Goal: Information Seeking & Learning: Find specific fact

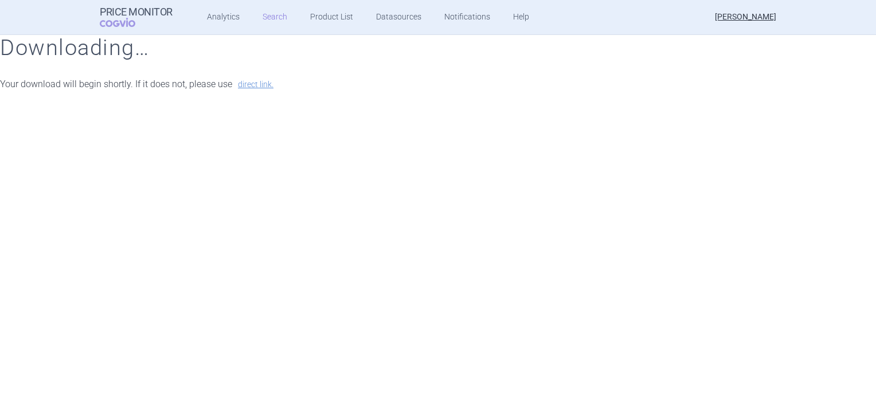
click at [266, 19] on link "Search" at bounding box center [275, 17] width 25 height 34
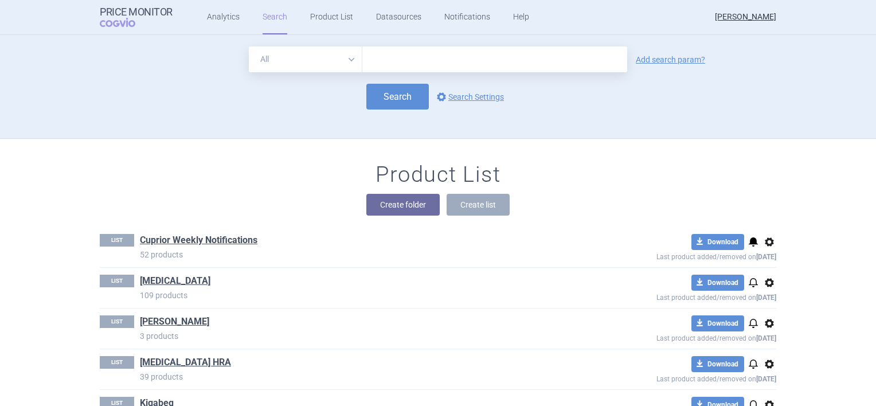
click at [390, 58] on input "text" at bounding box center [494, 59] width 265 height 26
type input "c"
type input "trientin"
click at [673, 57] on link "Add search param?" at bounding box center [670, 60] width 69 height 8
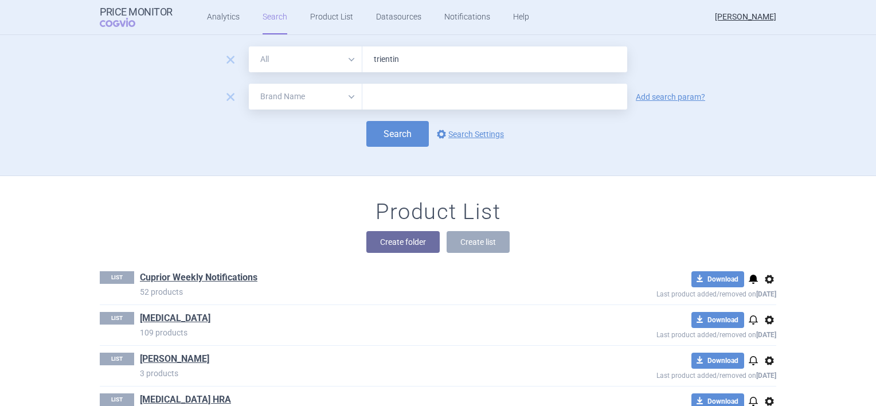
click at [335, 94] on select "All Brand Name ATC Company Active Substance Country Newer than" at bounding box center [306, 97] width 114 height 26
select select "country"
click at [249, 84] on select "All Brand Name ATC Company Active Substance Country Newer than" at bounding box center [306, 97] width 114 height 26
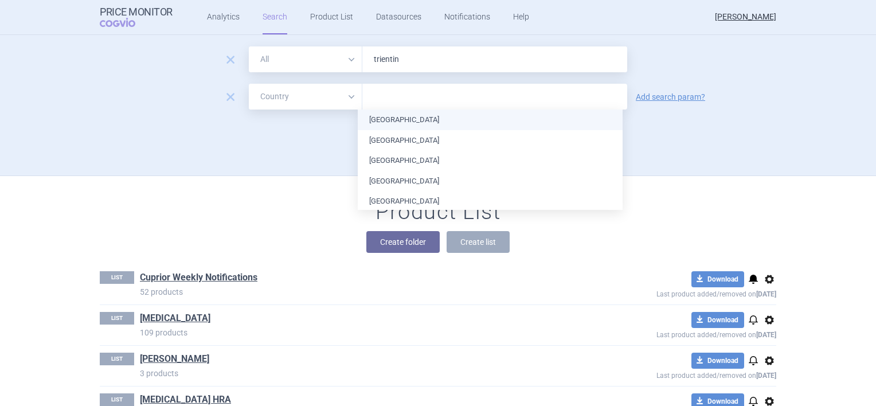
click at [396, 101] on input "text" at bounding box center [494, 96] width 253 height 15
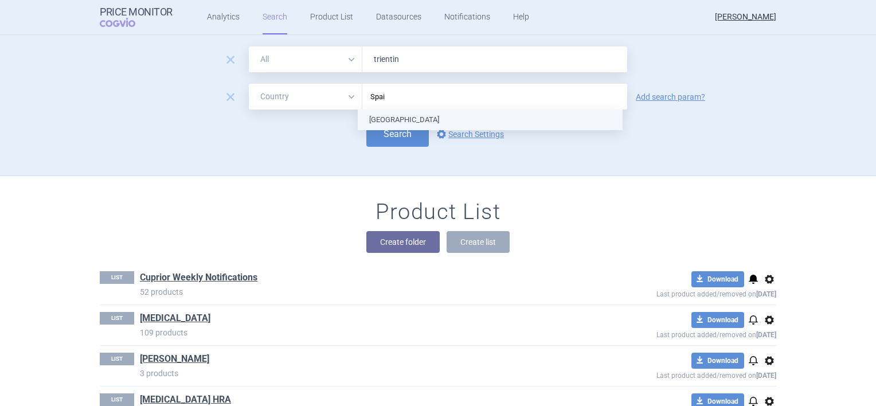
type input "[GEOGRAPHIC_DATA]"
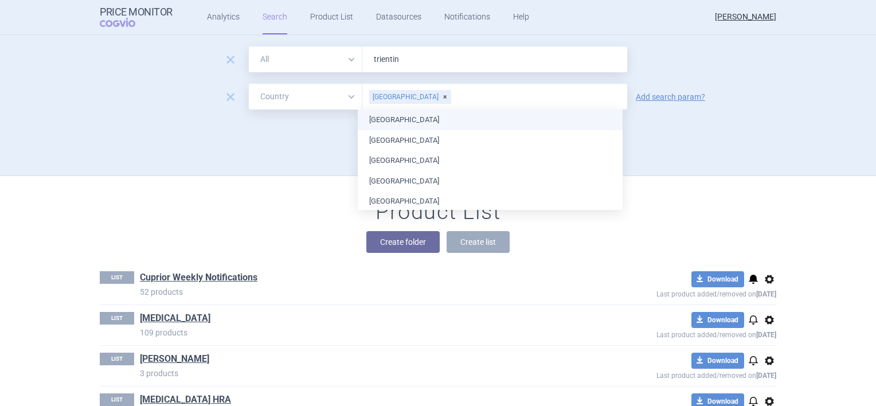
click at [319, 132] on div "Search options Search Settings" at bounding box center [438, 134] width 677 height 26
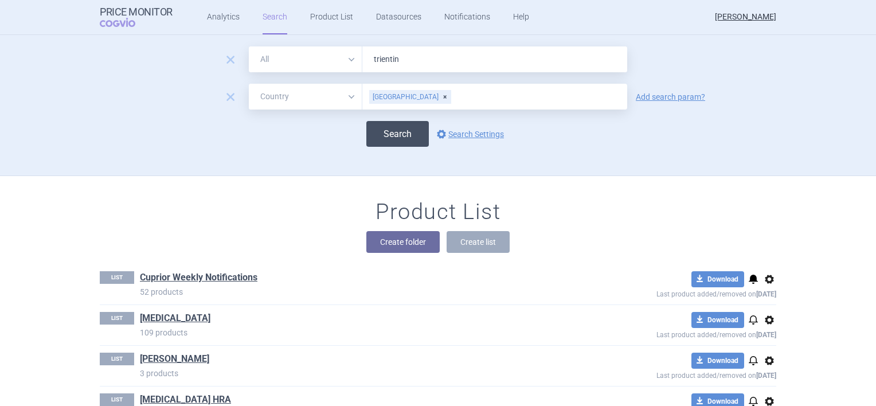
click at [386, 132] on button "Search" at bounding box center [397, 134] width 63 height 26
select select "country"
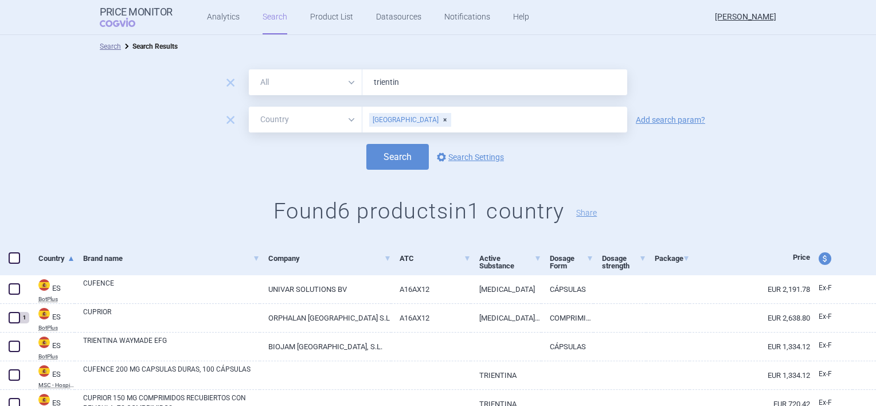
click at [392, 117] on div "[GEOGRAPHIC_DATA]" at bounding box center [410, 120] width 82 height 14
drag, startPoint x: 396, startPoint y: 80, endPoint x: 367, endPoint y: 81, distance: 28.7
click at [367, 81] on input "trientin" at bounding box center [494, 82] width 265 height 26
type input "Cuprior"
click at [489, 54] on div "Search Search Results" at bounding box center [438, 46] width 876 height 23
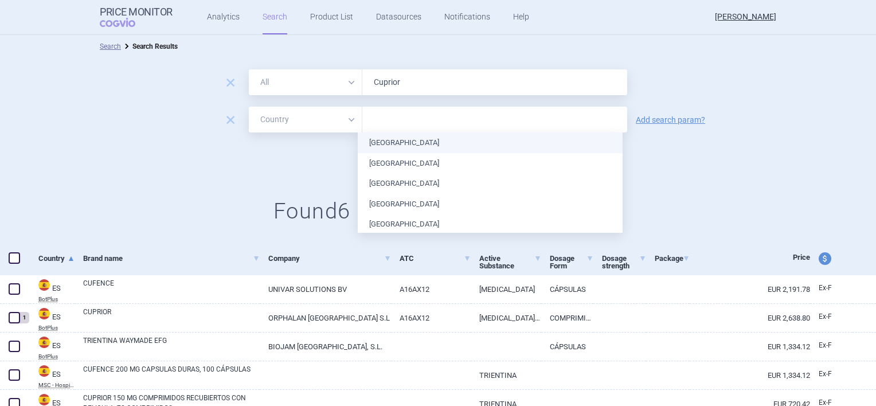
click at [394, 123] on input "text" at bounding box center [494, 119] width 253 height 15
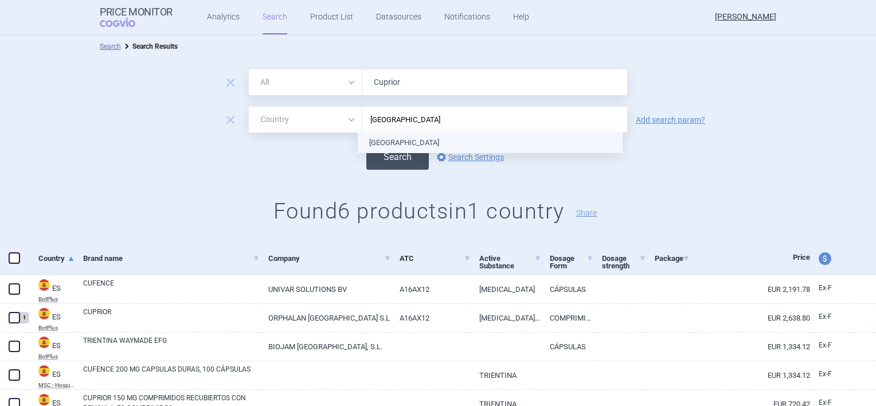
type input "[GEOGRAPHIC_DATA]"
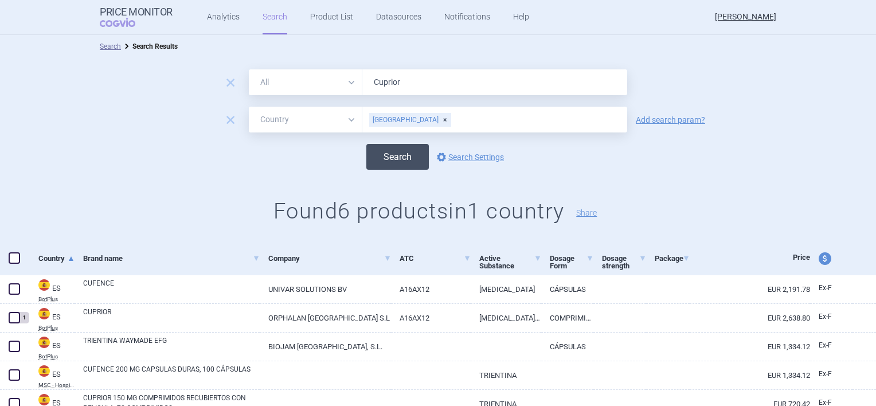
click at [386, 162] on button "Search" at bounding box center [397, 157] width 63 height 26
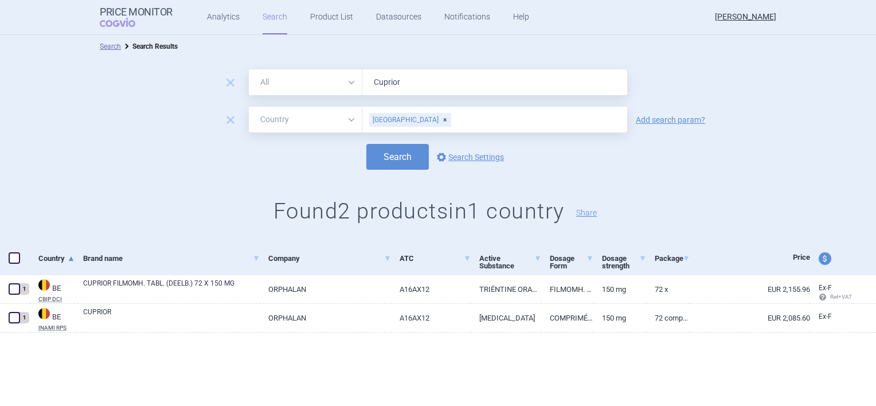
click at [405, 119] on div "[GEOGRAPHIC_DATA]" at bounding box center [410, 120] width 82 height 14
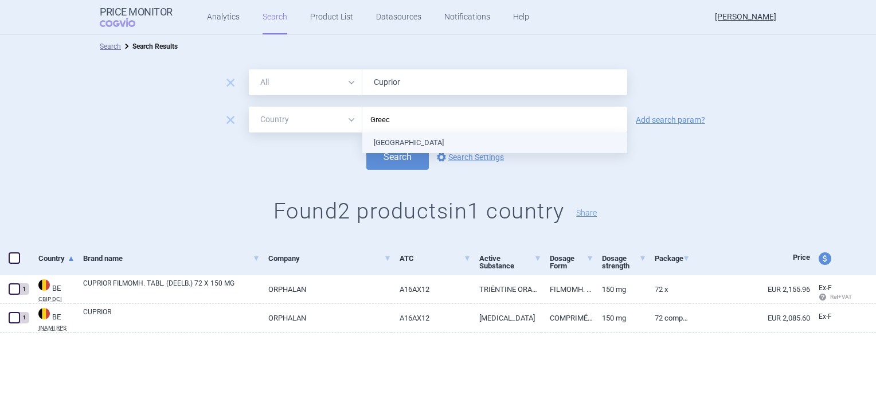
type input "[GEOGRAPHIC_DATA]"
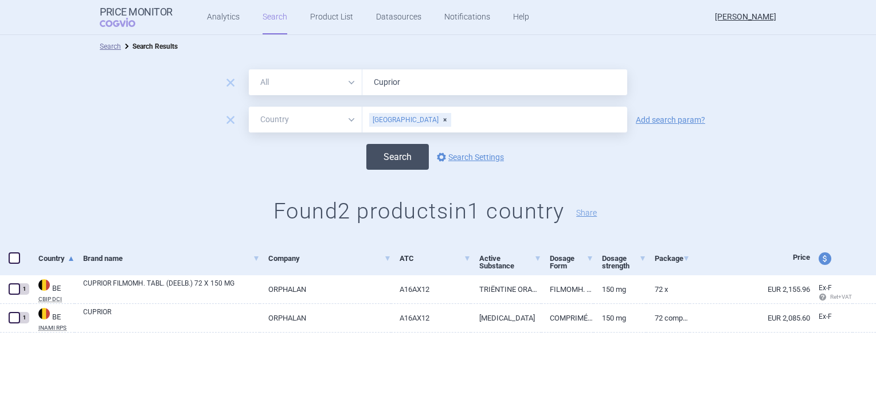
click at [391, 159] on button "Search" at bounding box center [397, 157] width 63 height 26
